Goal: Navigation & Orientation: Find specific page/section

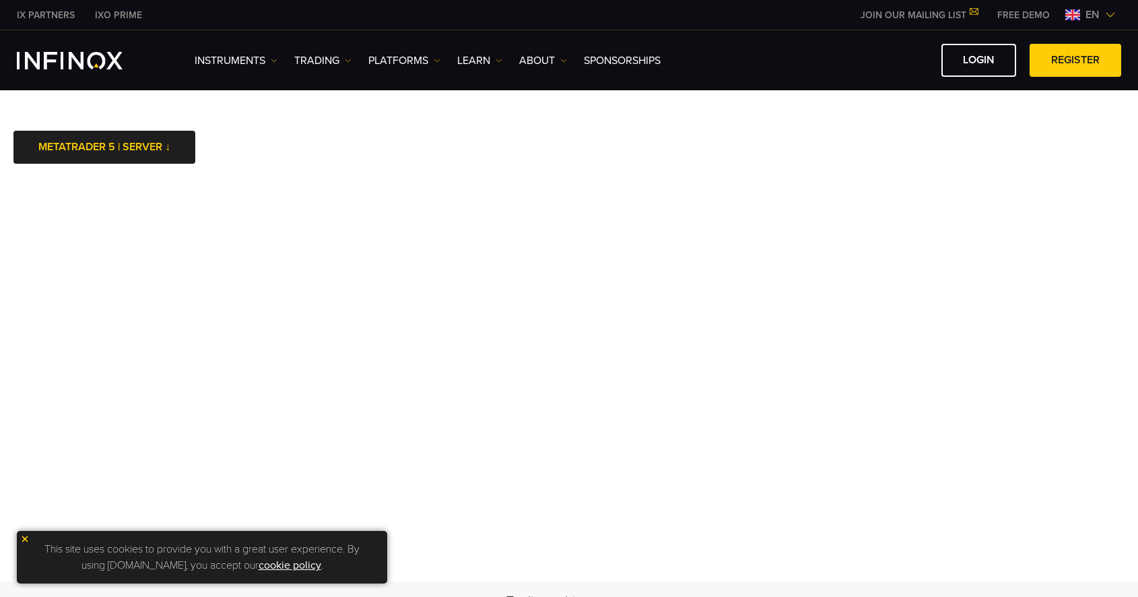
click at [25, 535] on img at bounding box center [24, 538] width 9 height 9
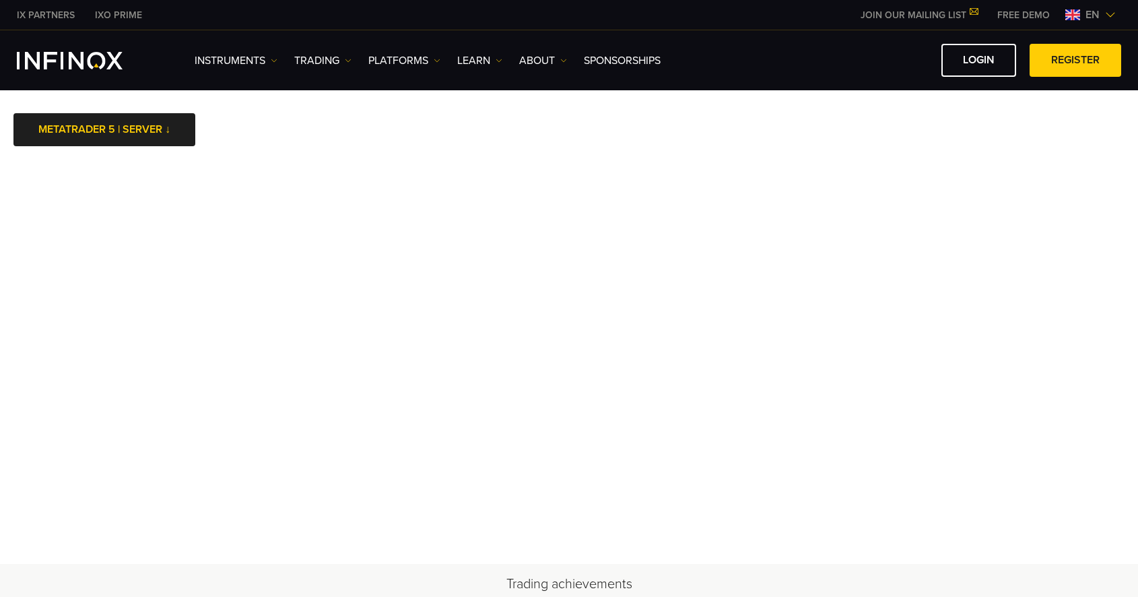
scroll to position [20, 0]
click at [944, 156] on body "IX PARTNERS IXO PRIME JOIN OUR MAILING LIST Never Miss a Trading Opportunity wi…" at bounding box center [569, 589] width 1138 height 1218
